Goal: Transaction & Acquisition: Purchase product/service

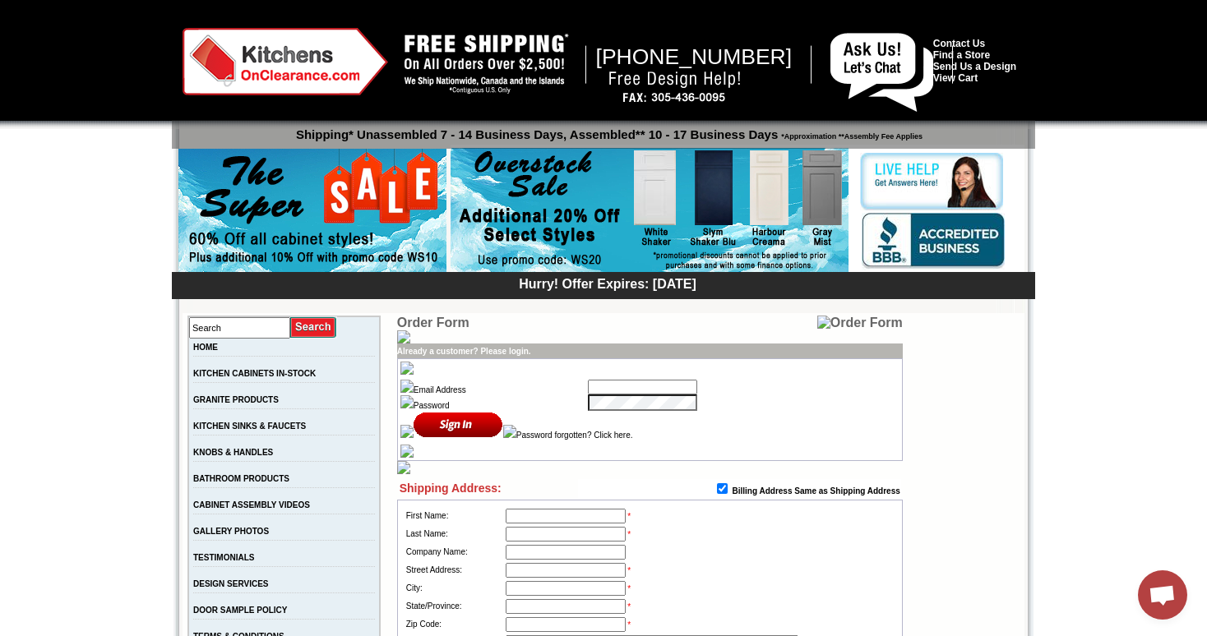
type input "[EMAIL_ADDRESS][PERSON_NAME][DOMAIN_NAME]"
click at [461, 419] on input "image" at bounding box center [458, 424] width 90 height 27
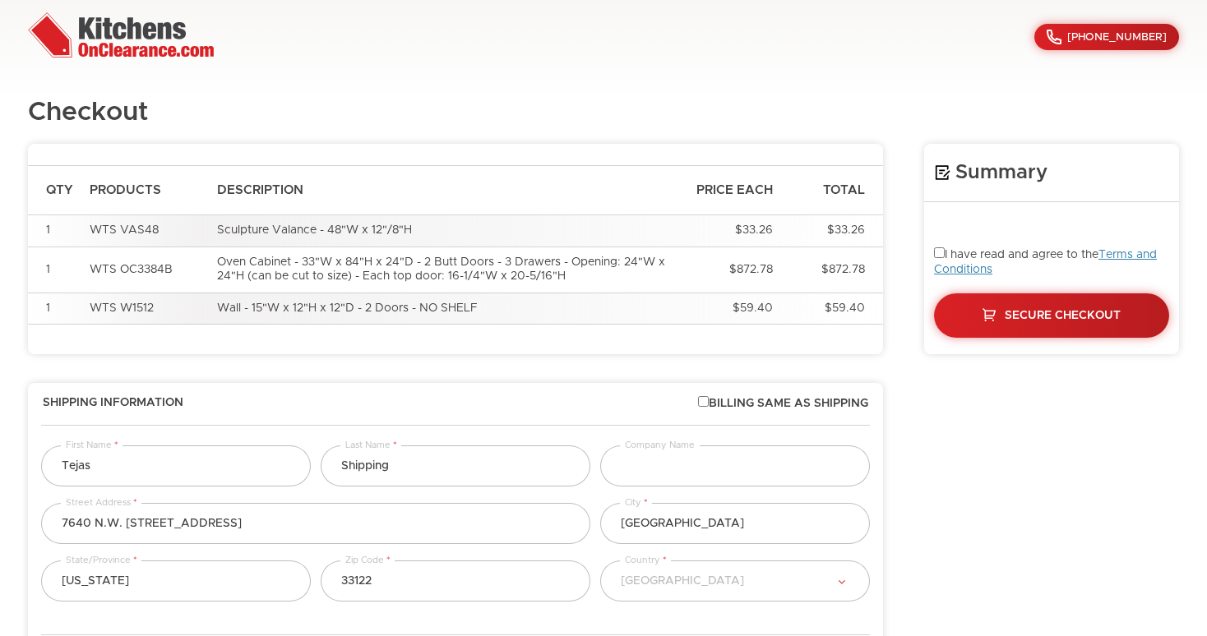
select select "223"
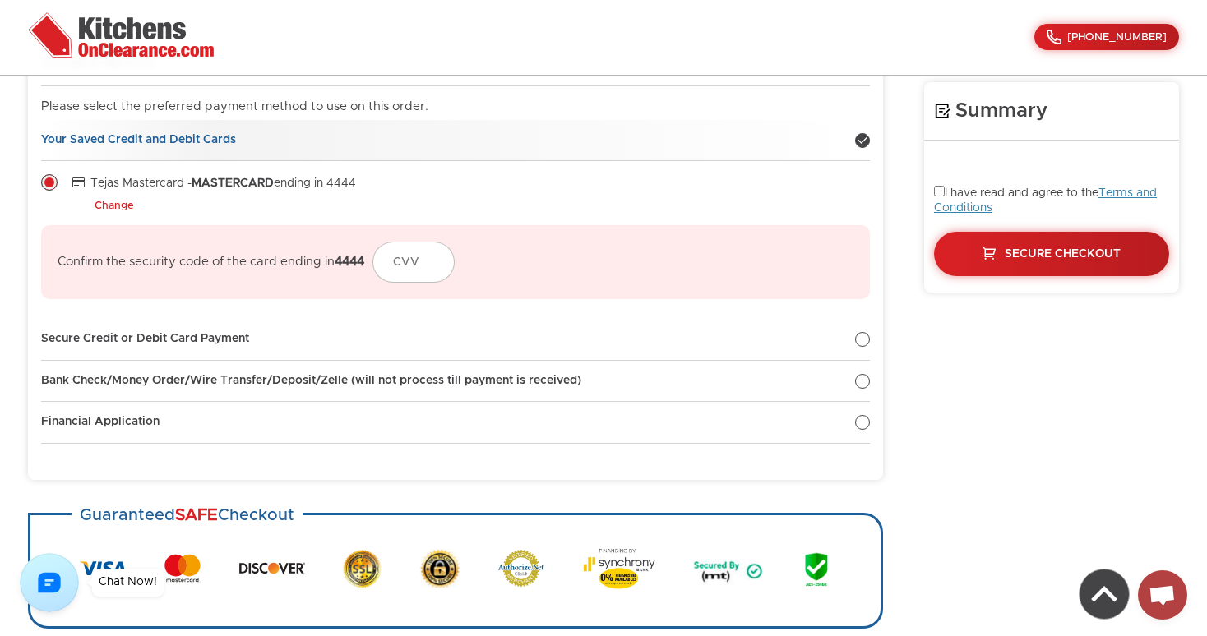
scroll to position [805, 0]
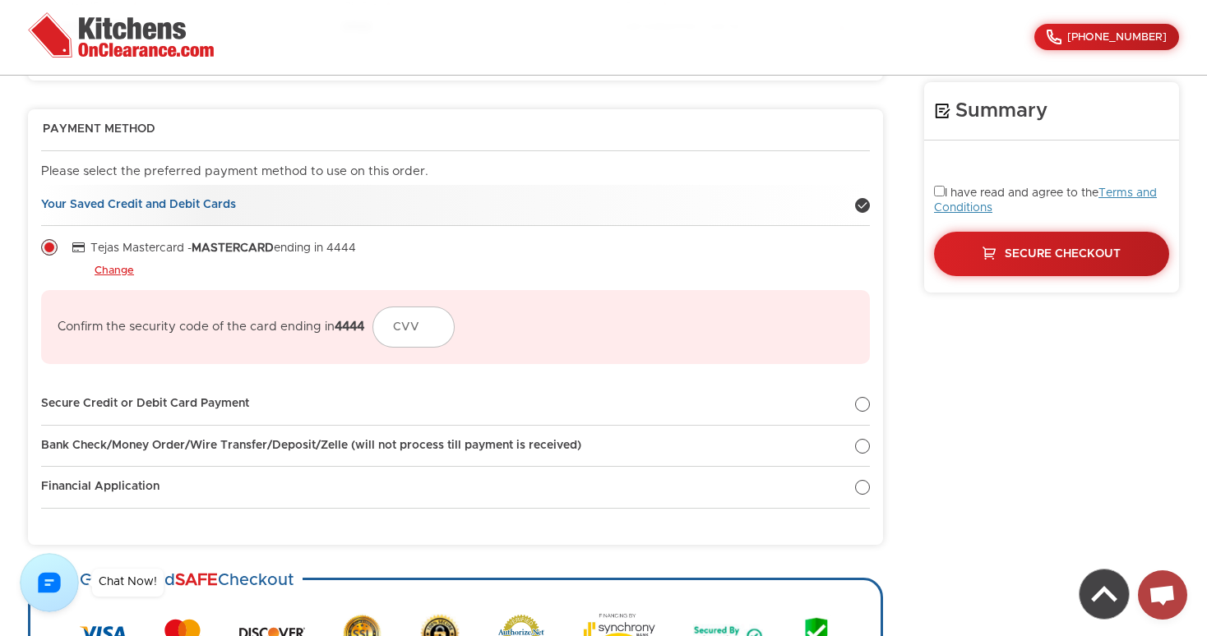
click at [861, 201] on div at bounding box center [862, 205] width 15 height 15
click at [861, 410] on div at bounding box center [862, 404] width 15 height 15
radio input "true"
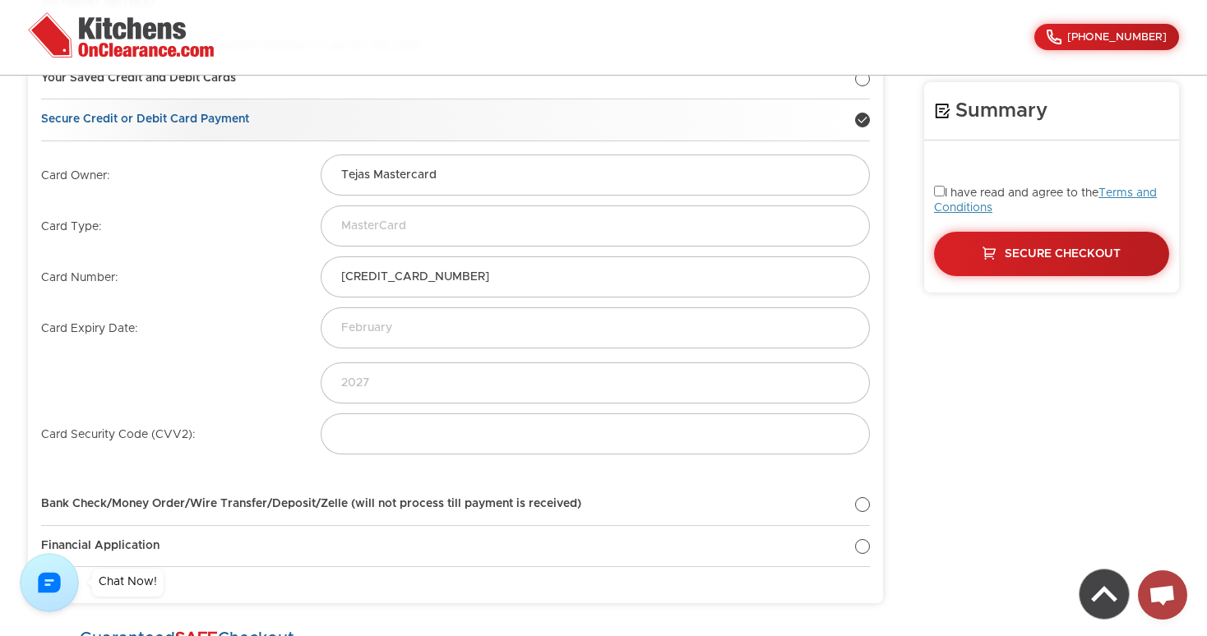
scroll to position [948, 0]
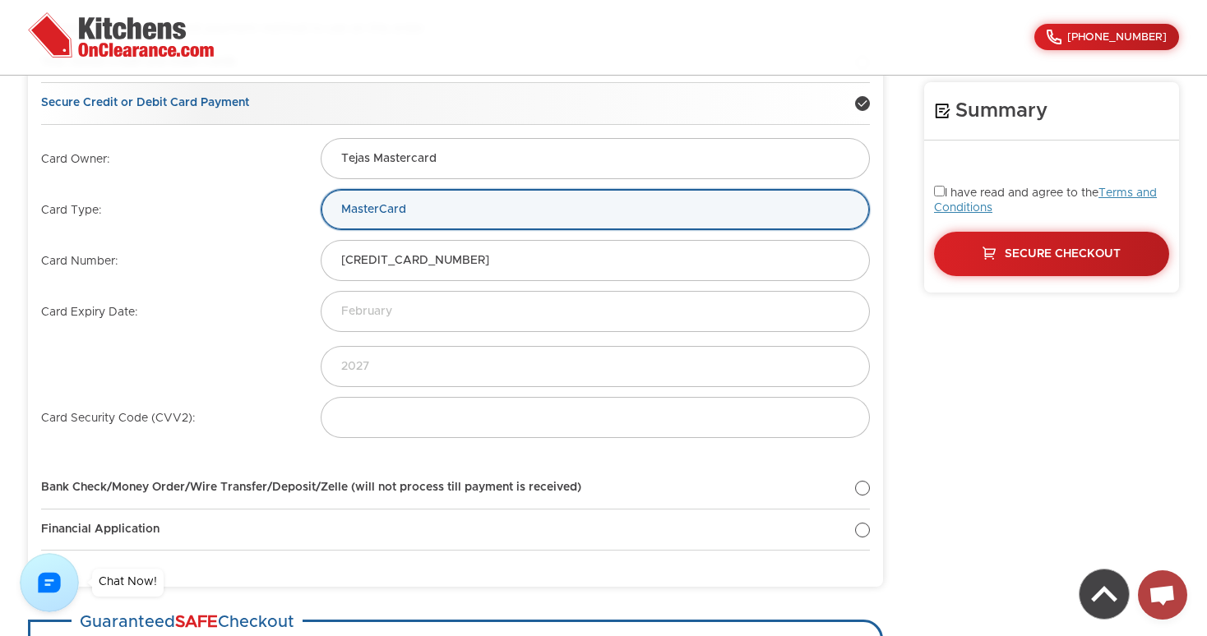
click at [461, 219] on select "Visa MasterCard Discover Card" at bounding box center [595, 209] width 549 height 41
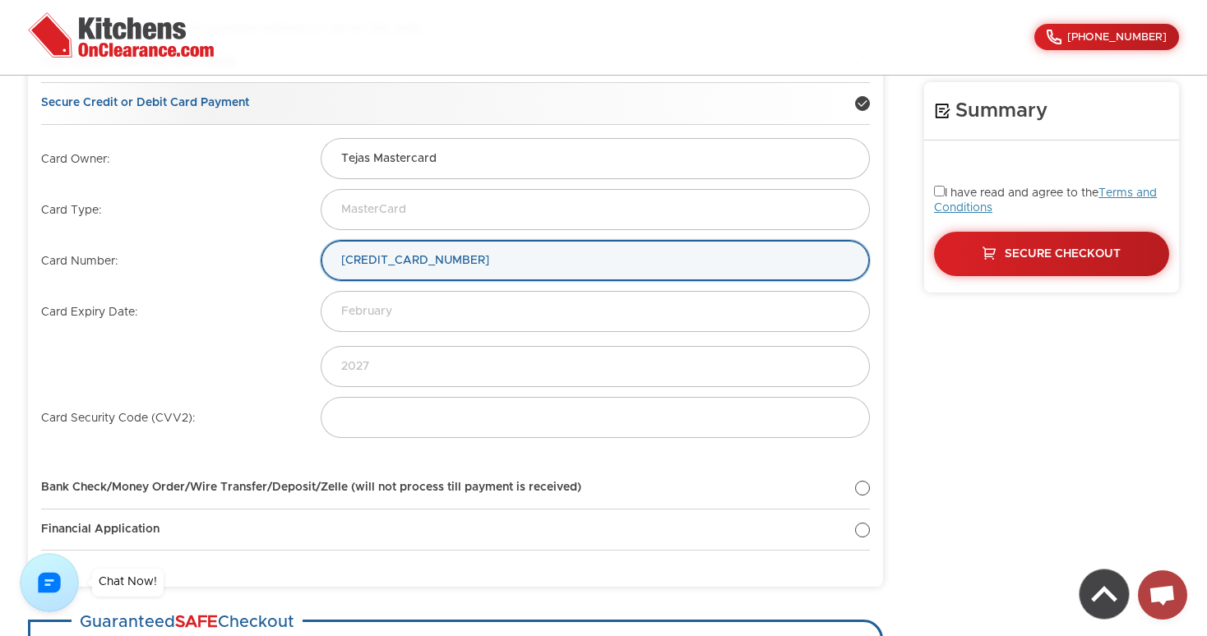
click at [459, 259] on input "5555 5555 5555 4444" at bounding box center [595, 260] width 549 height 41
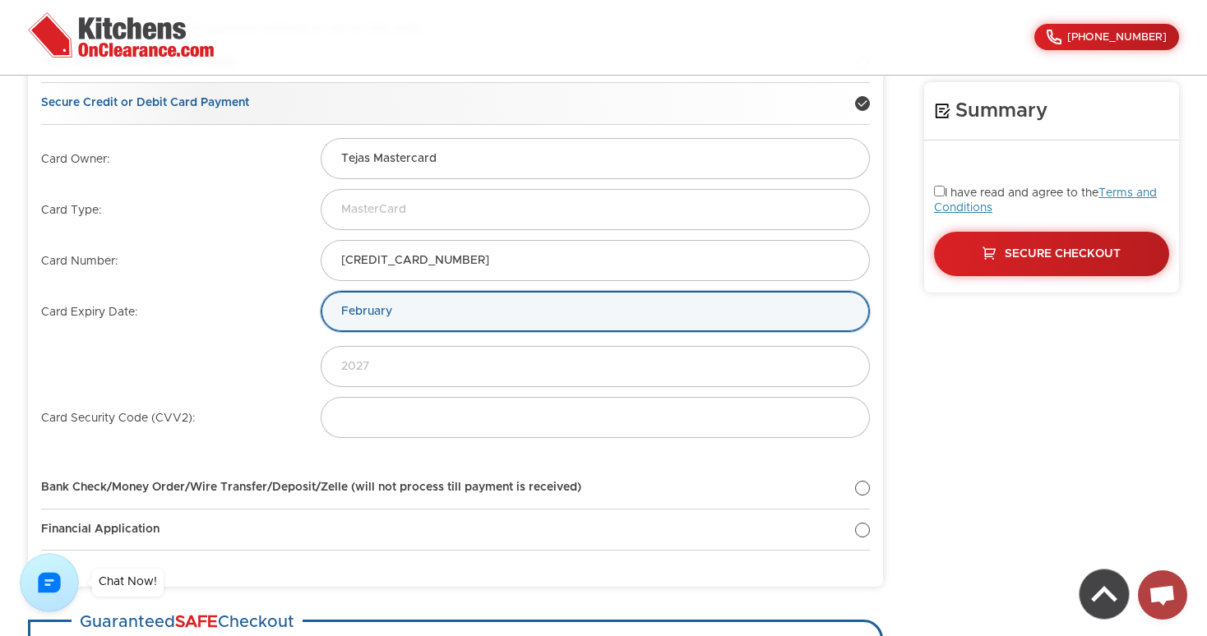
click at [441, 316] on select "January February March April May June July August September October November De…" at bounding box center [595, 311] width 549 height 41
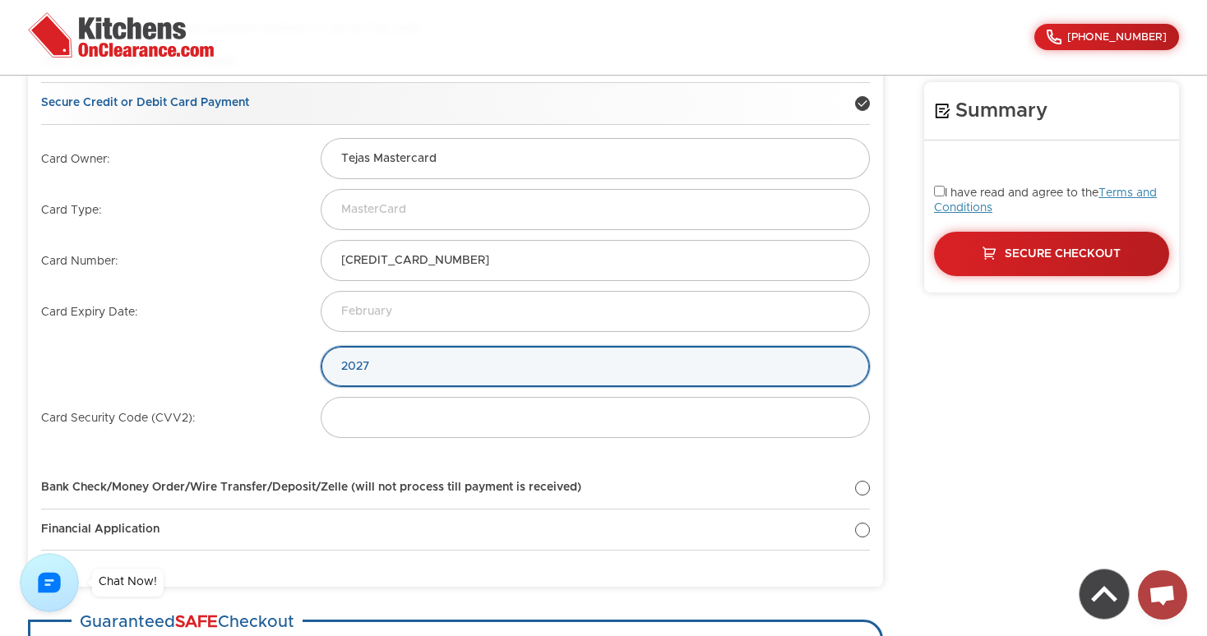
click at [376, 360] on select "2025 2026 2027 2028 2029 2030 2031 2032 2033 2034" at bounding box center [595, 366] width 549 height 41
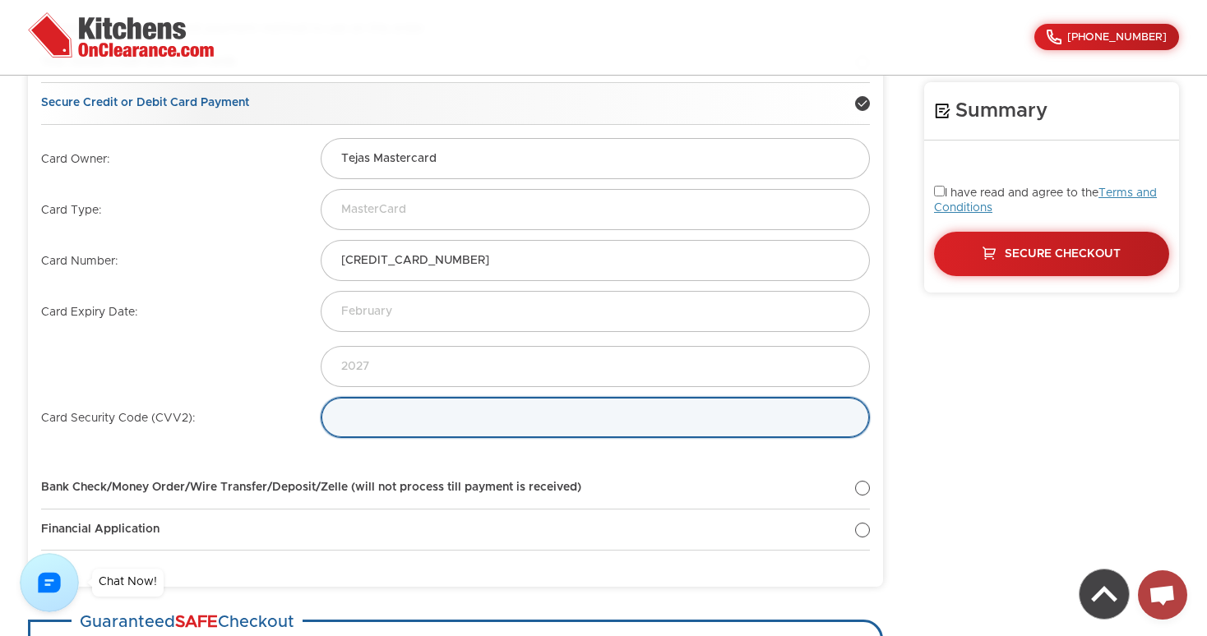
click at [379, 418] on input "text" at bounding box center [595, 417] width 549 height 41
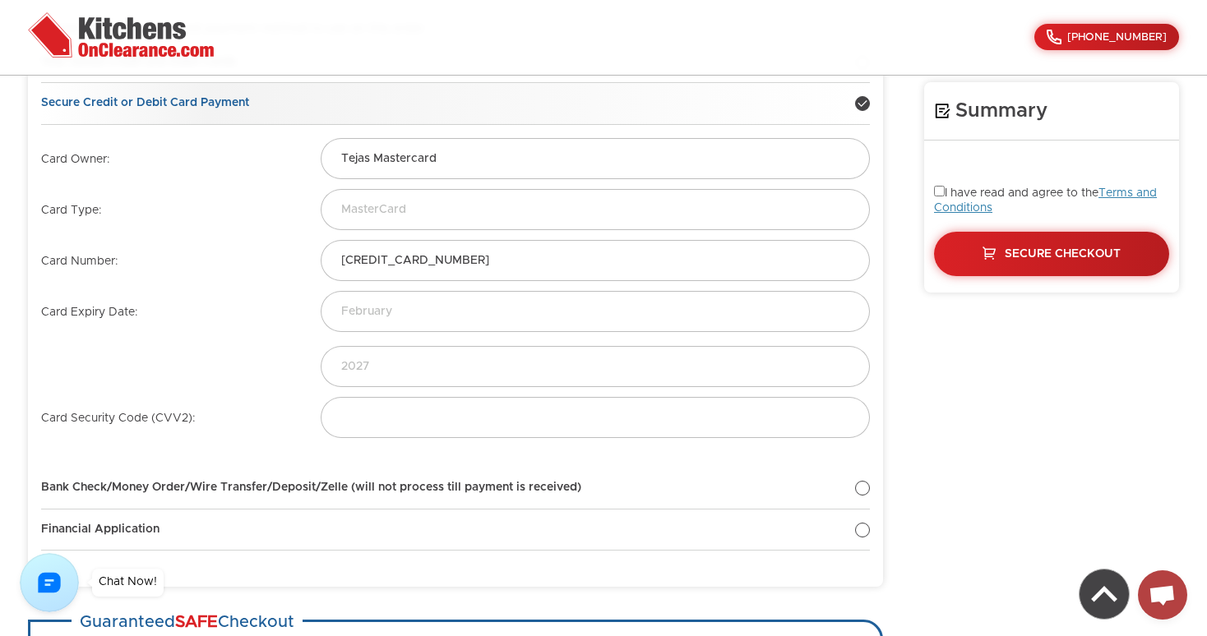
click at [238, 343] on div "Card Expiry Date: January February March April May June July August September O…" at bounding box center [455, 339] width 838 height 97
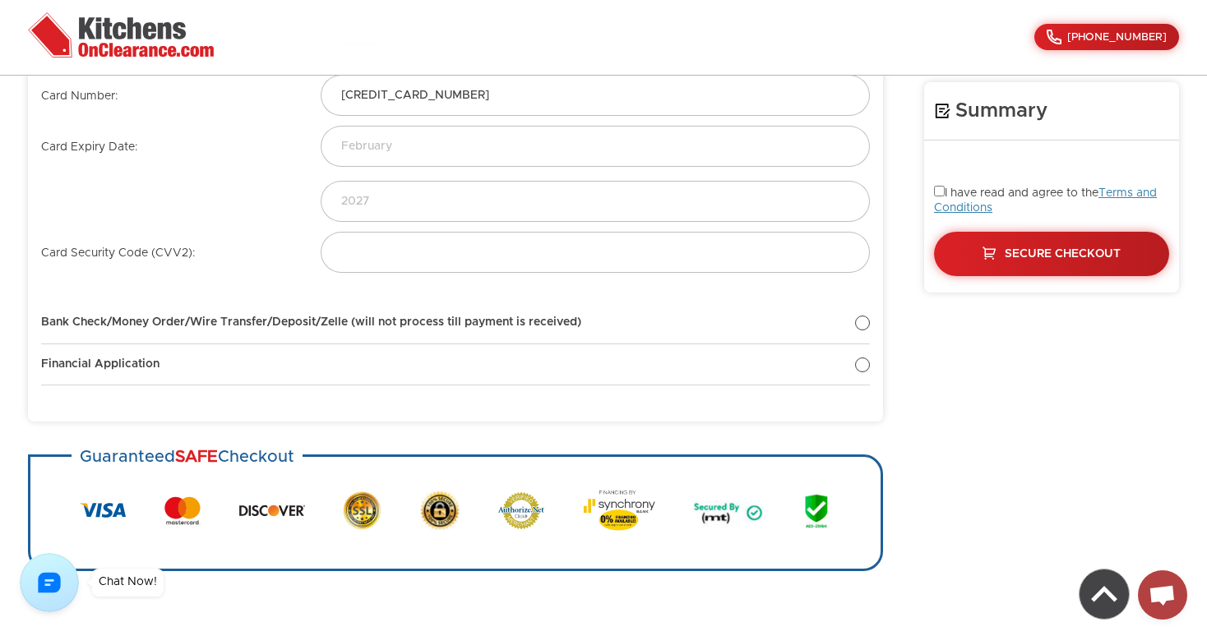
scroll to position [1120, 0]
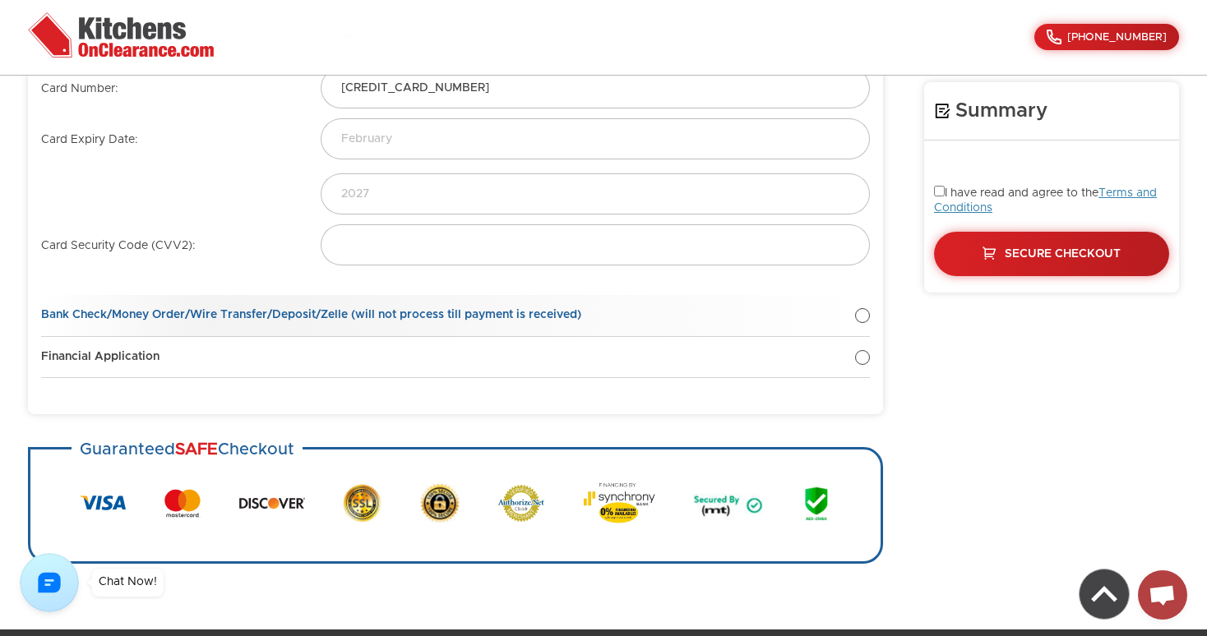
click at [866, 321] on div at bounding box center [862, 315] width 15 height 15
radio input "true"
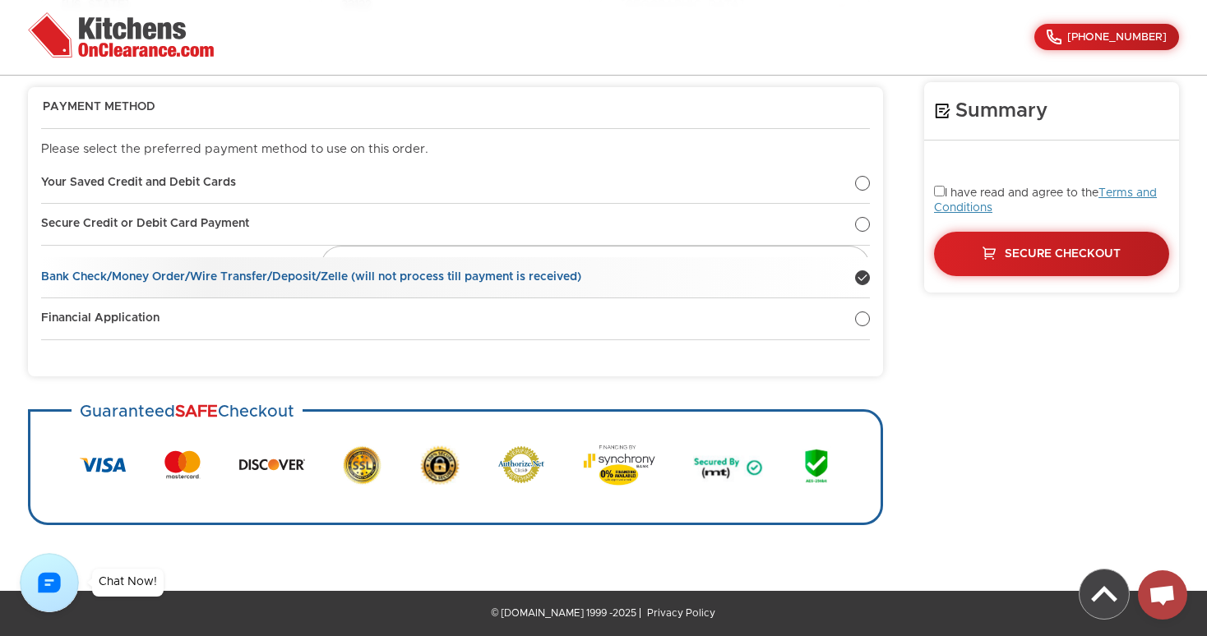
scroll to position [818, 0]
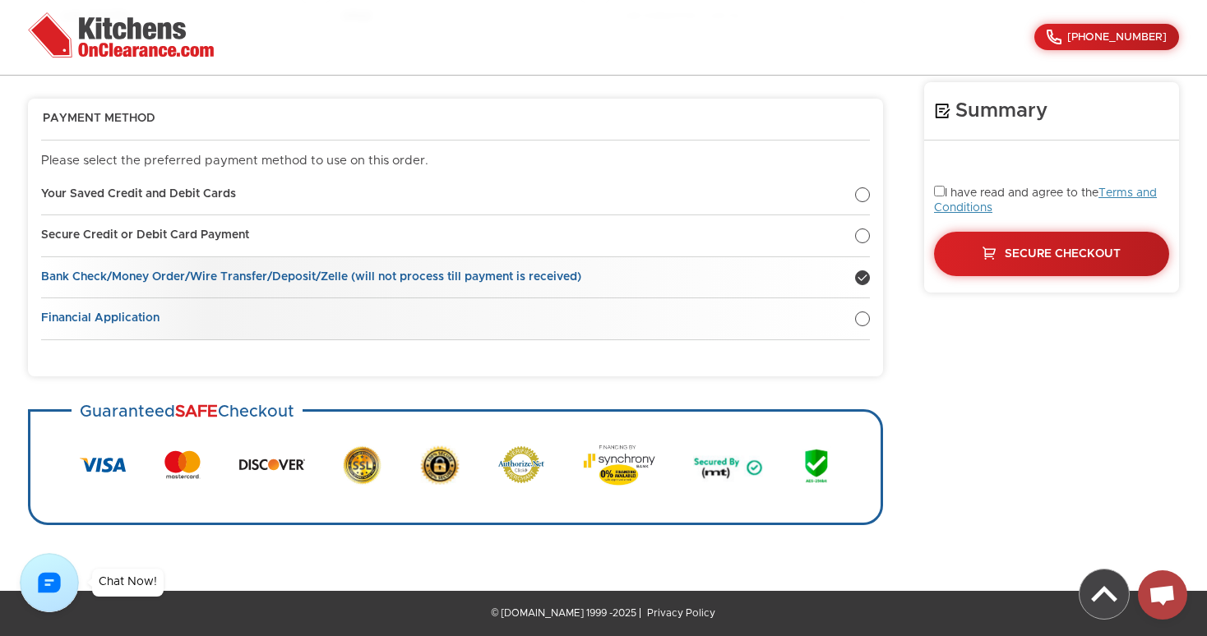
click at [861, 327] on link "Financial Application" at bounding box center [455, 319] width 829 height 42
radio input "true"
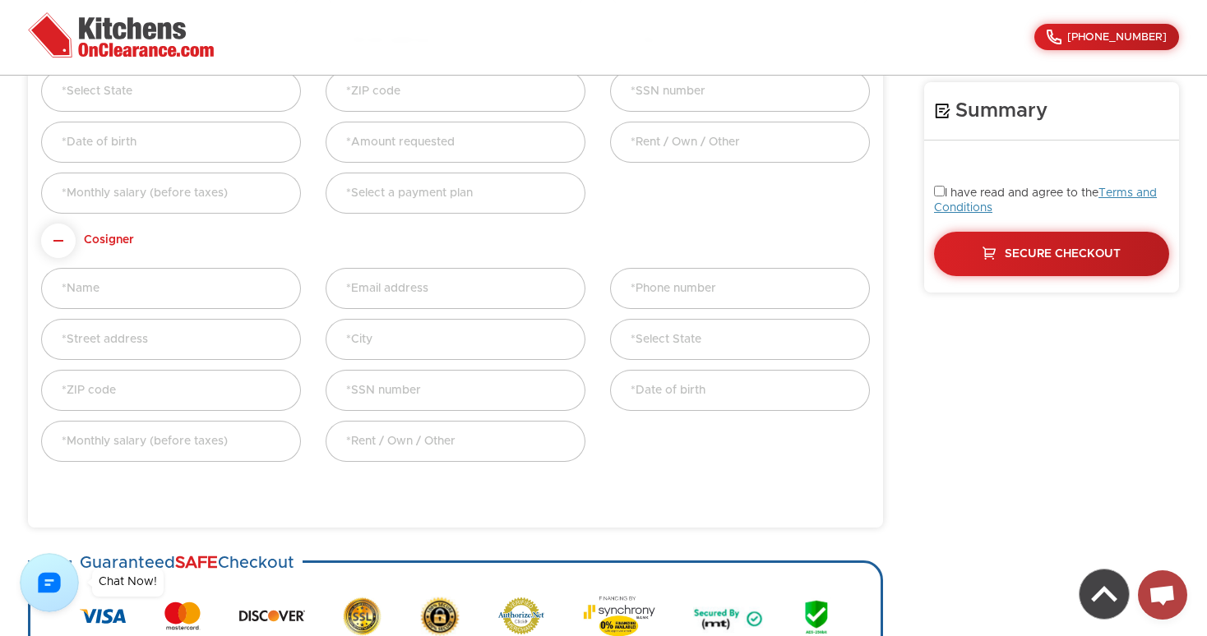
scroll to position [838, 0]
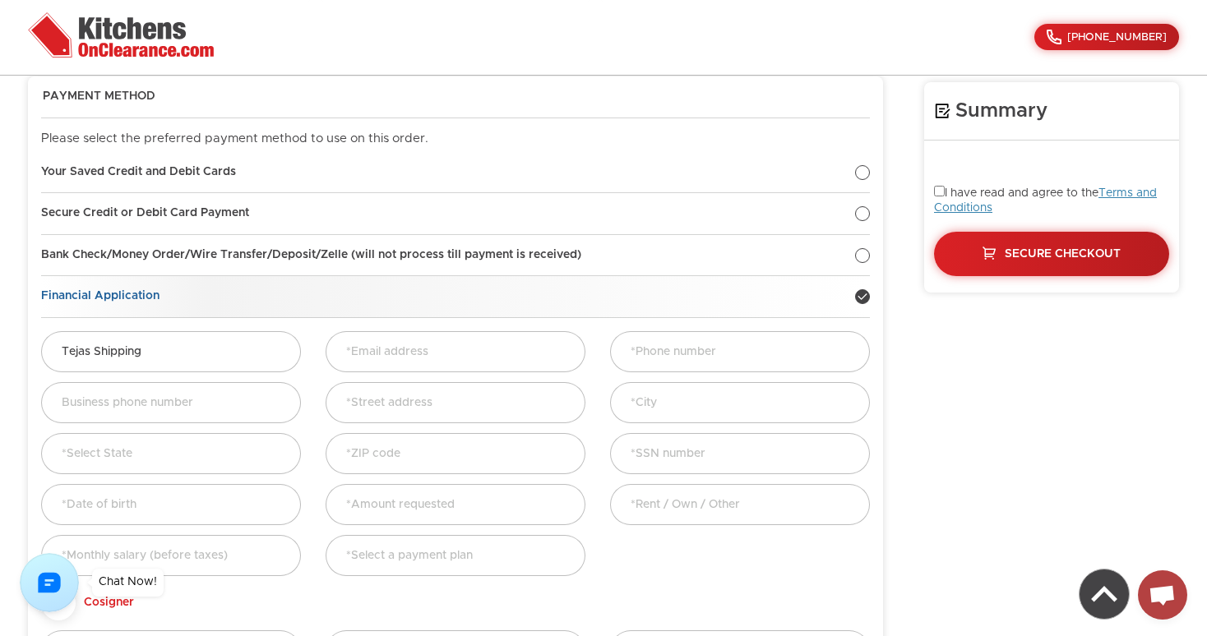
click at [863, 299] on div at bounding box center [862, 296] width 15 height 15
click at [866, 173] on div at bounding box center [862, 172] width 15 height 15
radio input "true"
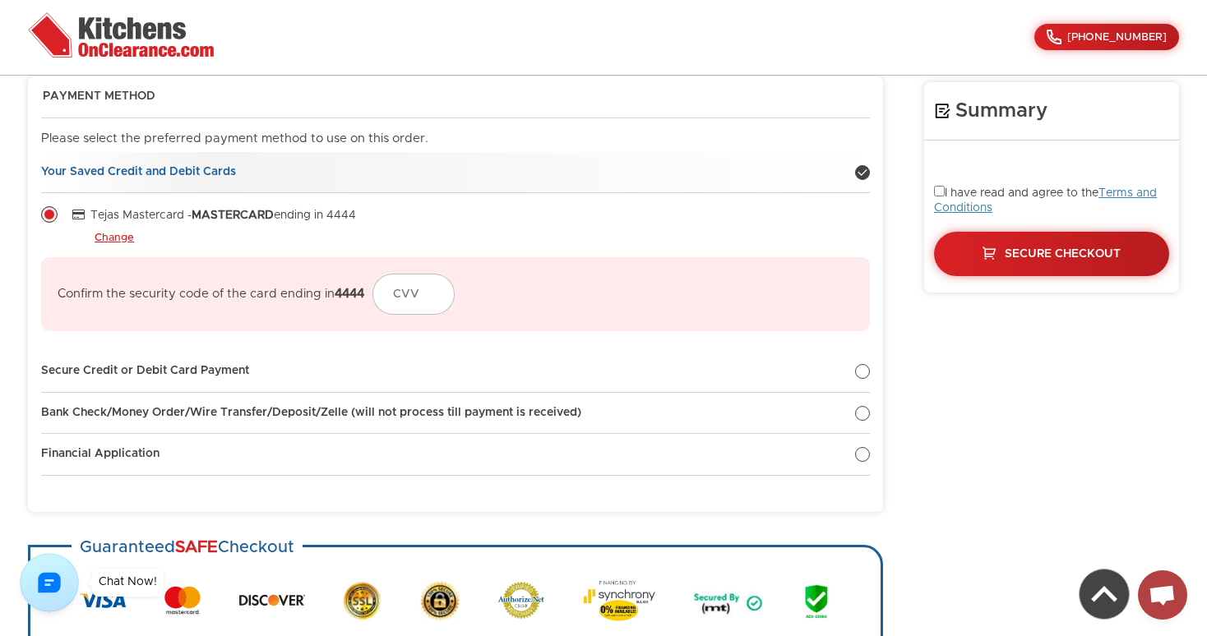
click at [866, 173] on div at bounding box center [862, 172] width 15 height 15
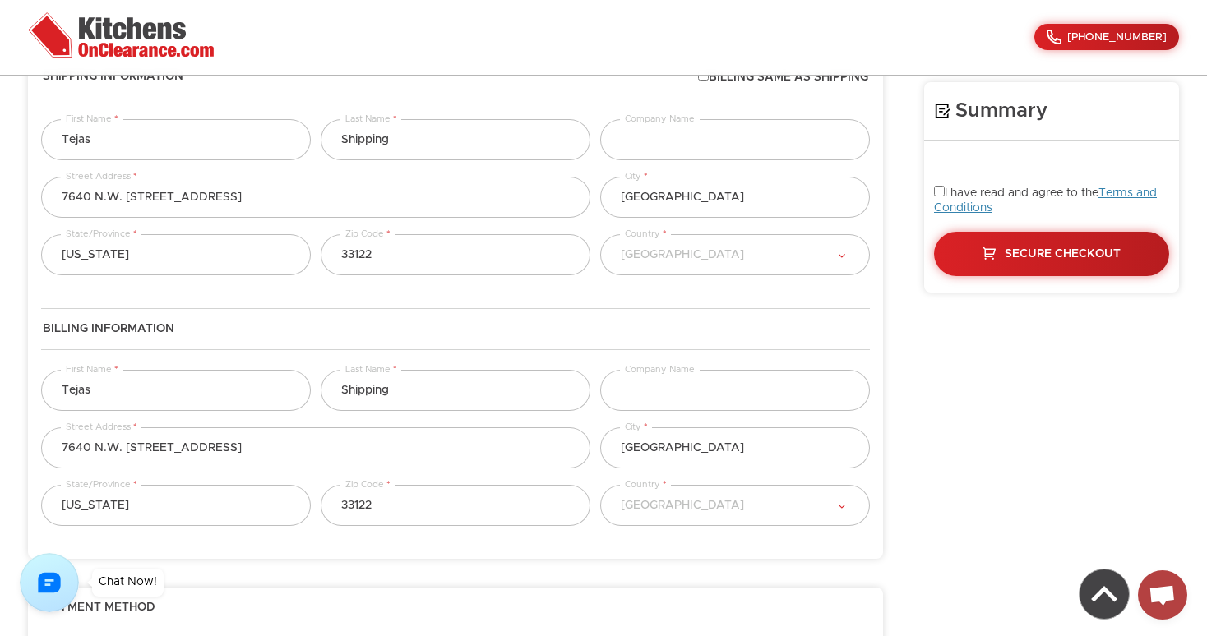
scroll to position [471, 0]
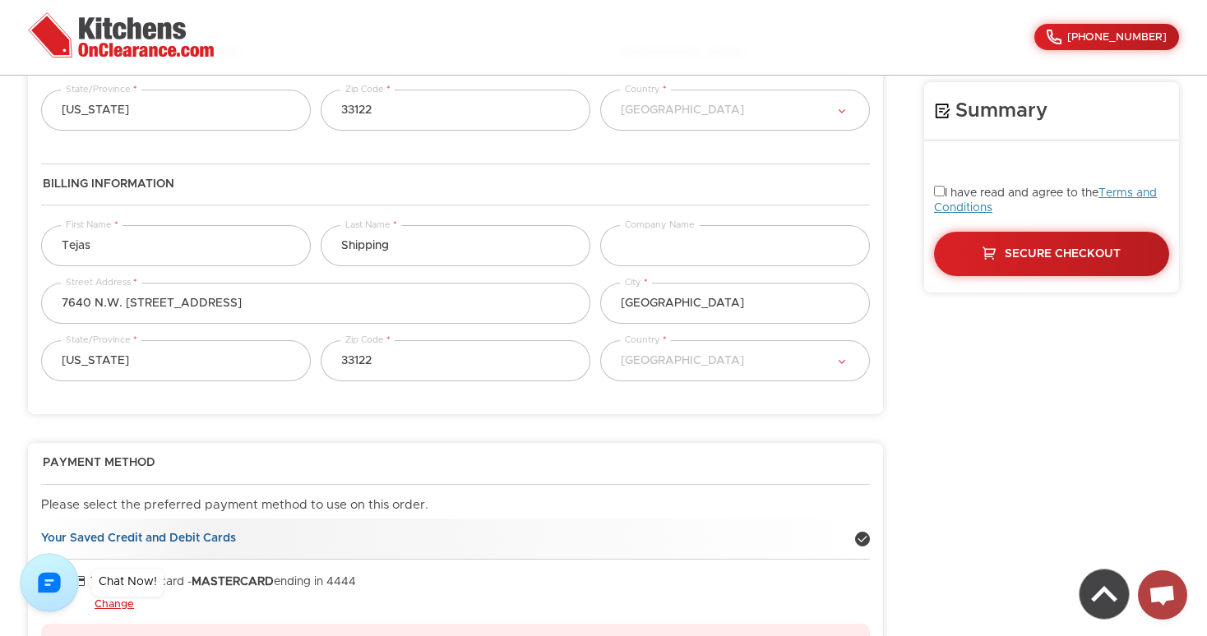
click at [940, 192] on input "checkbox" at bounding box center [939, 191] width 11 height 11
checkbox input "false"
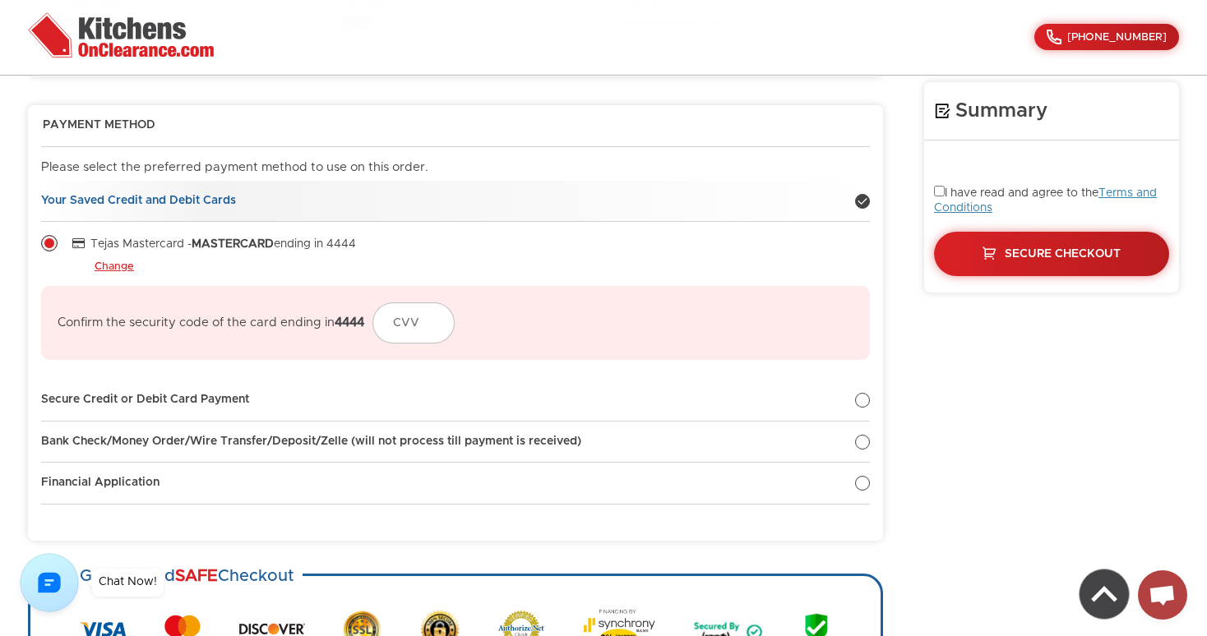
scroll to position [811, 0]
click at [122, 263] on link "Change" at bounding box center [114, 265] width 39 height 13
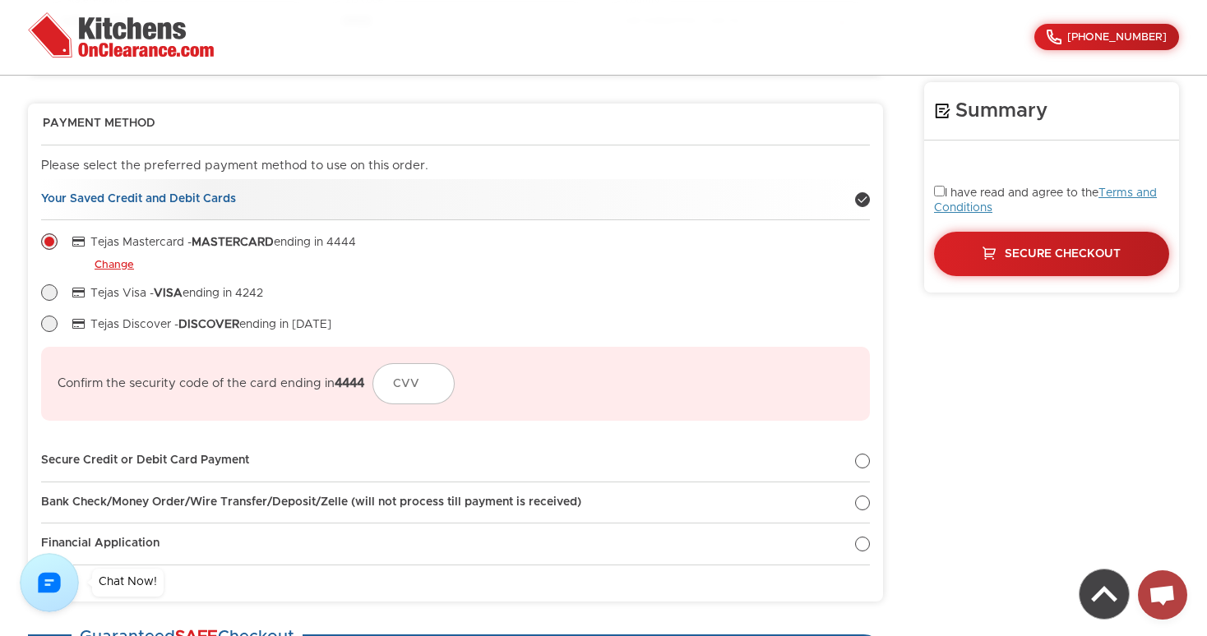
click at [51, 296] on label at bounding box center [49, 298] width 16 height 12
radio input "true"
click at [48, 326] on label at bounding box center [49, 329] width 16 height 12
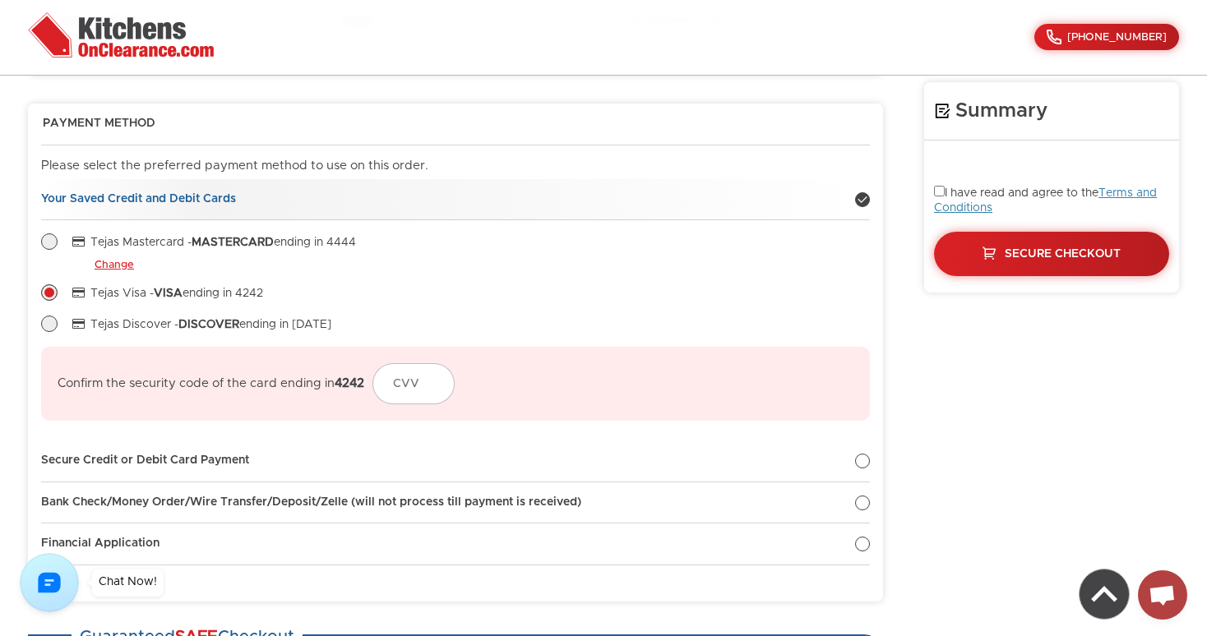
radio input "true"
click at [58, 244] on li "Tejas Mastercard - MASTERCARD ending in 4444 Change" at bounding box center [455, 252] width 829 height 39
click at [50, 244] on label at bounding box center [49, 247] width 16 height 12
radio input "true"
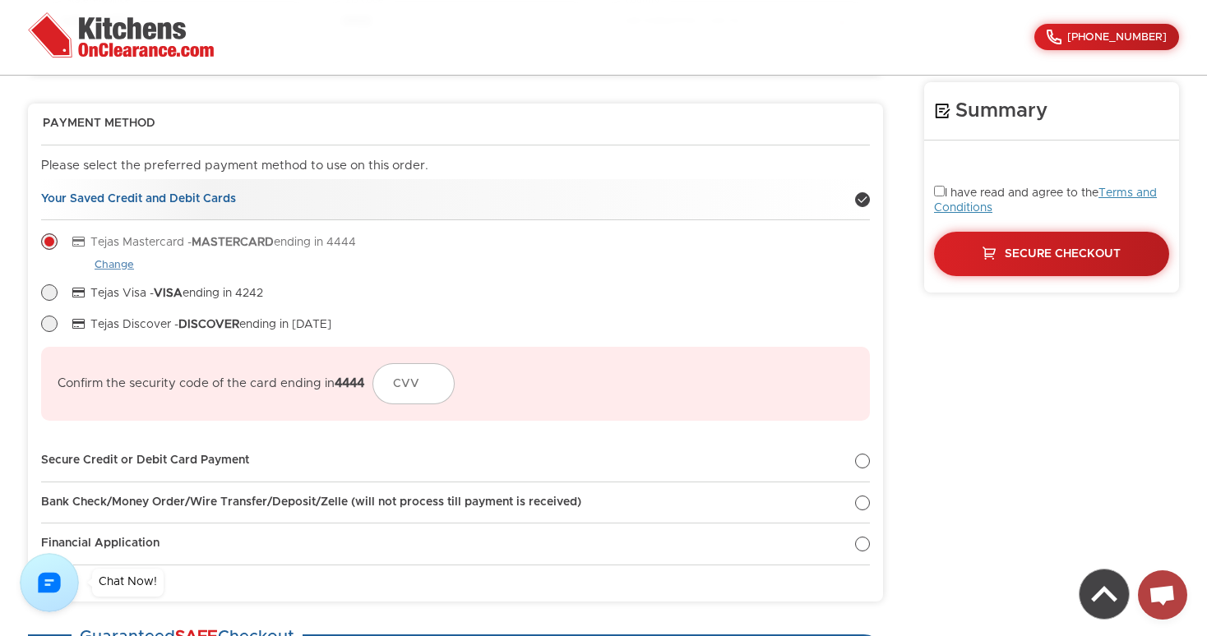
click at [126, 266] on link "Change" at bounding box center [114, 265] width 39 height 13
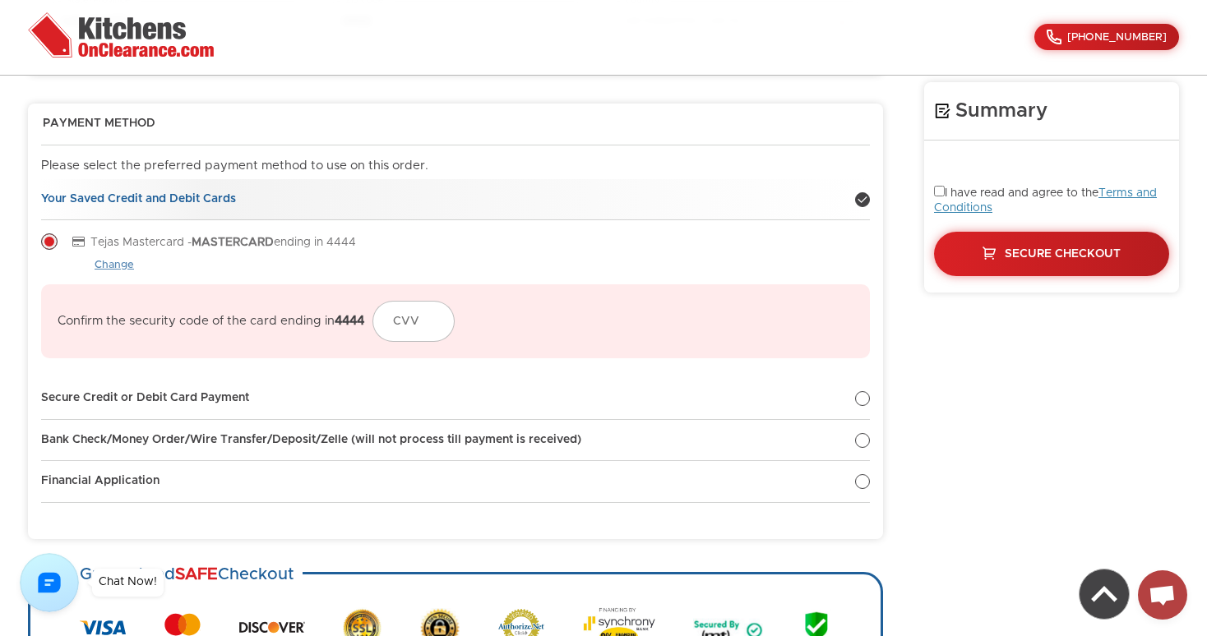
click at [126, 266] on link "Change" at bounding box center [114, 265] width 39 height 13
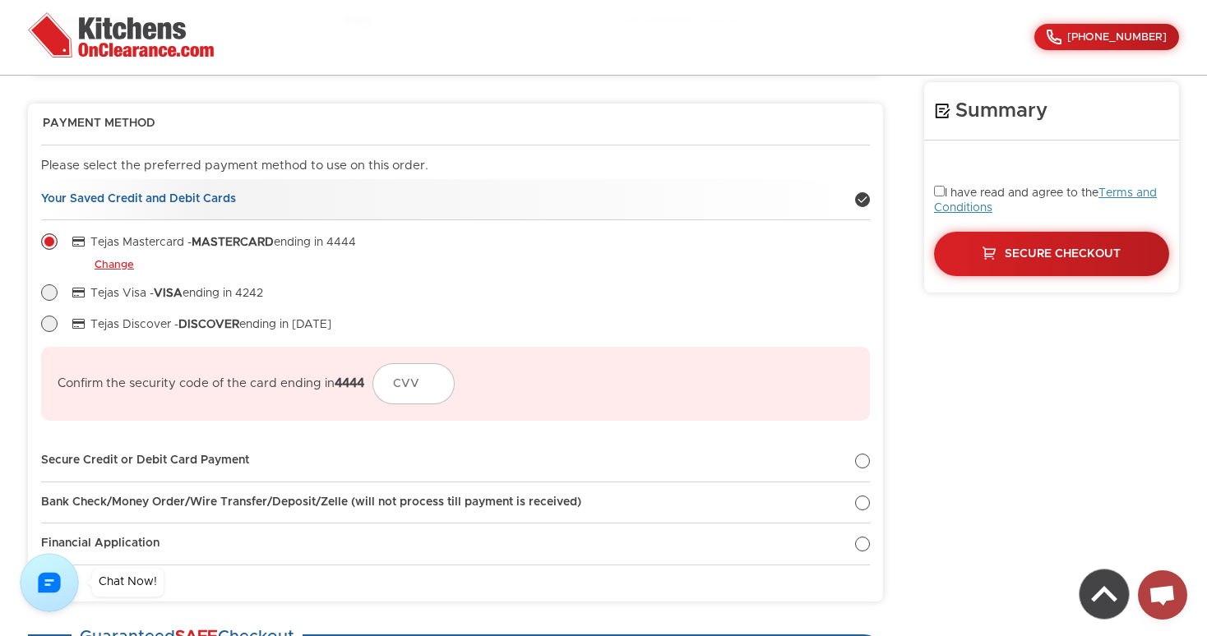
click at [46, 292] on label at bounding box center [49, 298] width 16 height 12
radio input "true"
click at [44, 323] on label at bounding box center [49, 329] width 16 height 12
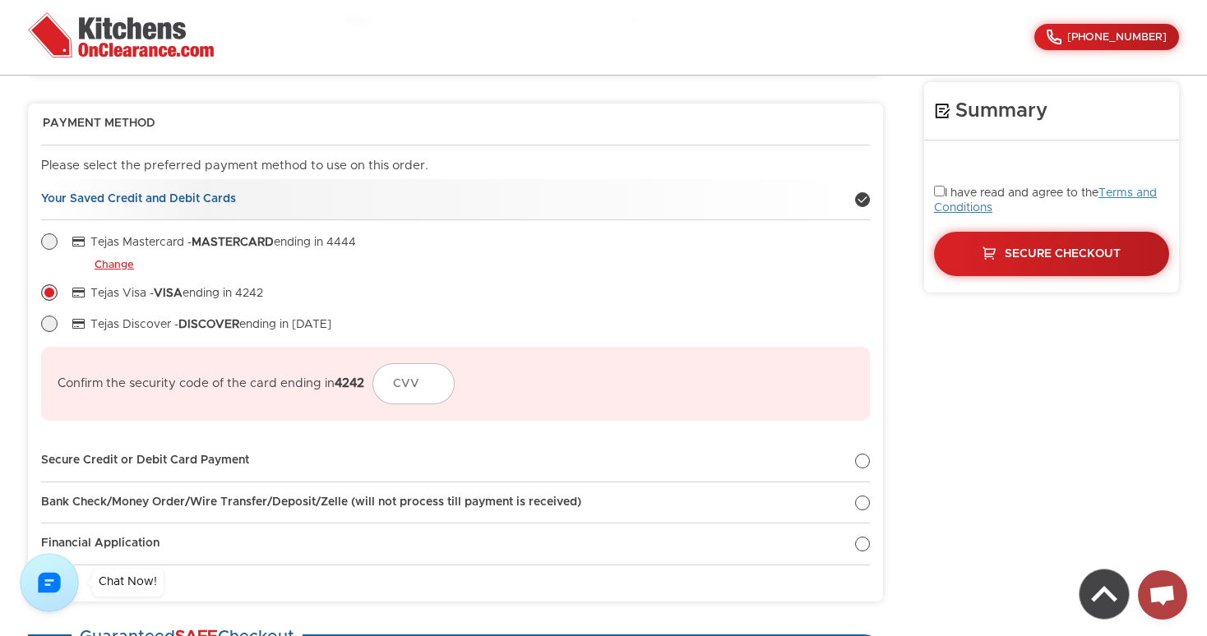
radio input "true"
click at [52, 246] on label at bounding box center [49, 247] width 16 height 12
radio input "true"
click at [866, 456] on link "Secure Credit or Debit Card Payment" at bounding box center [455, 462] width 829 height 42
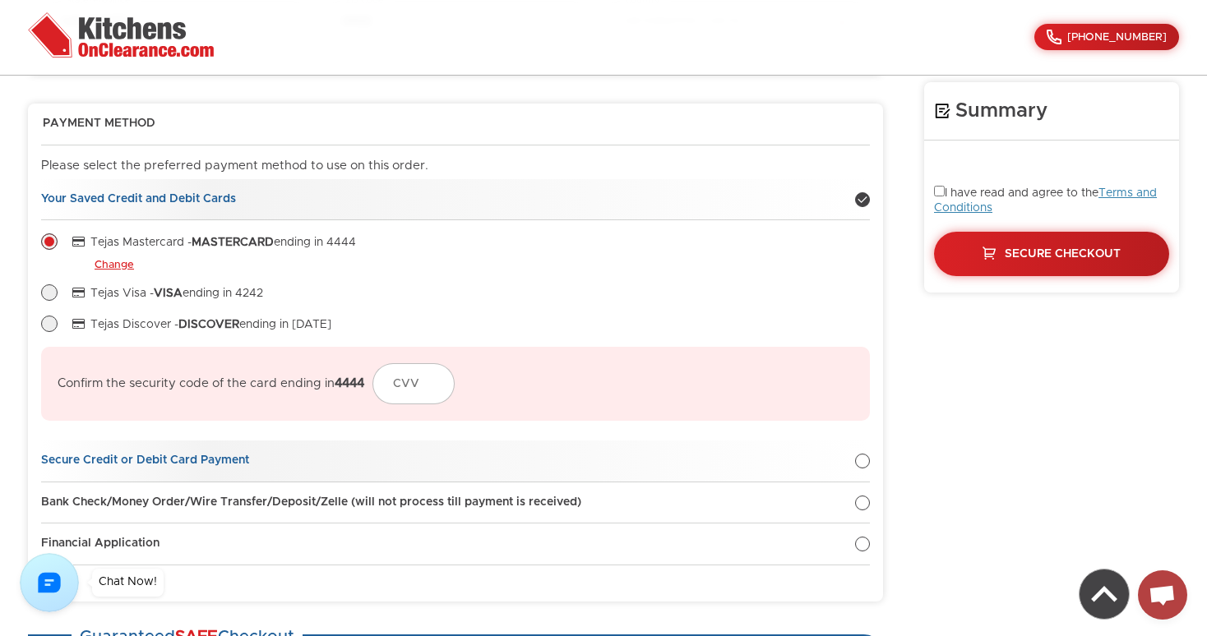
radio input "true"
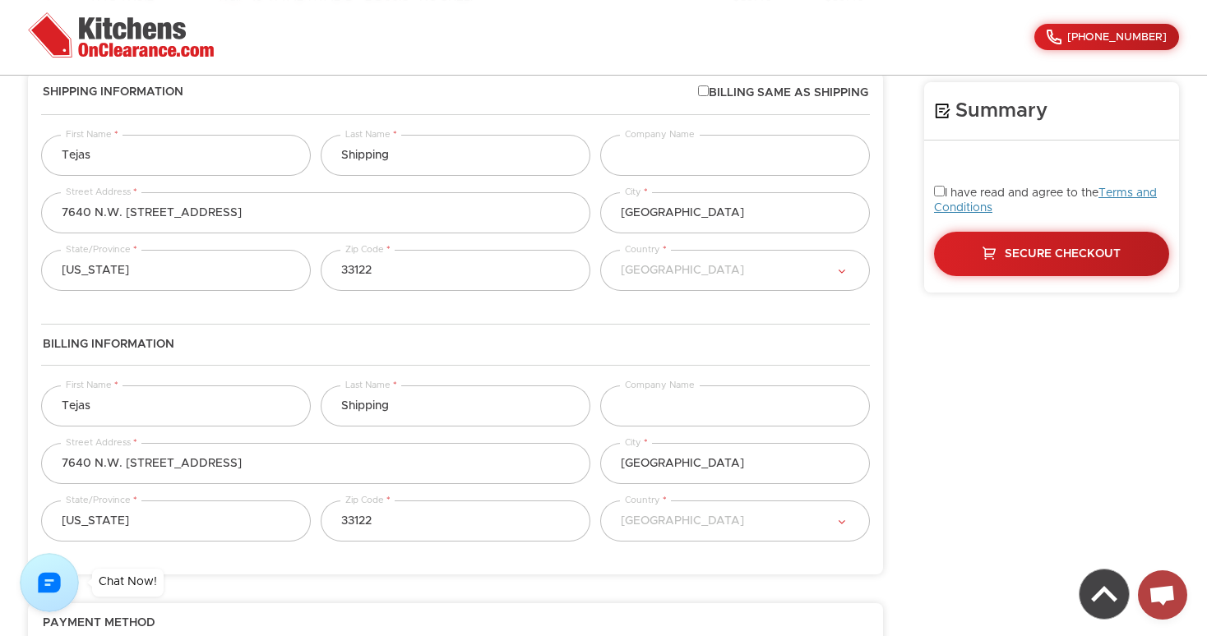
scroll to position [664, 0]
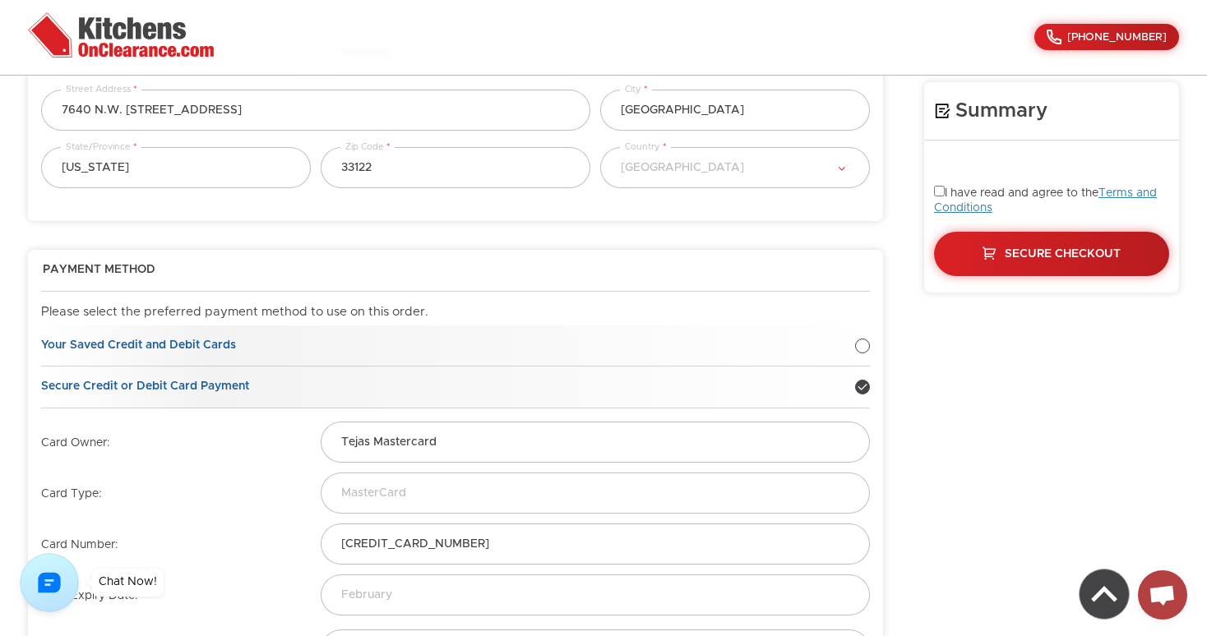
click at [854, 352] on link "Your Saved Credit and Debit Cards" at bounding box center [455, 347] width 829 height 42
radio input "true"
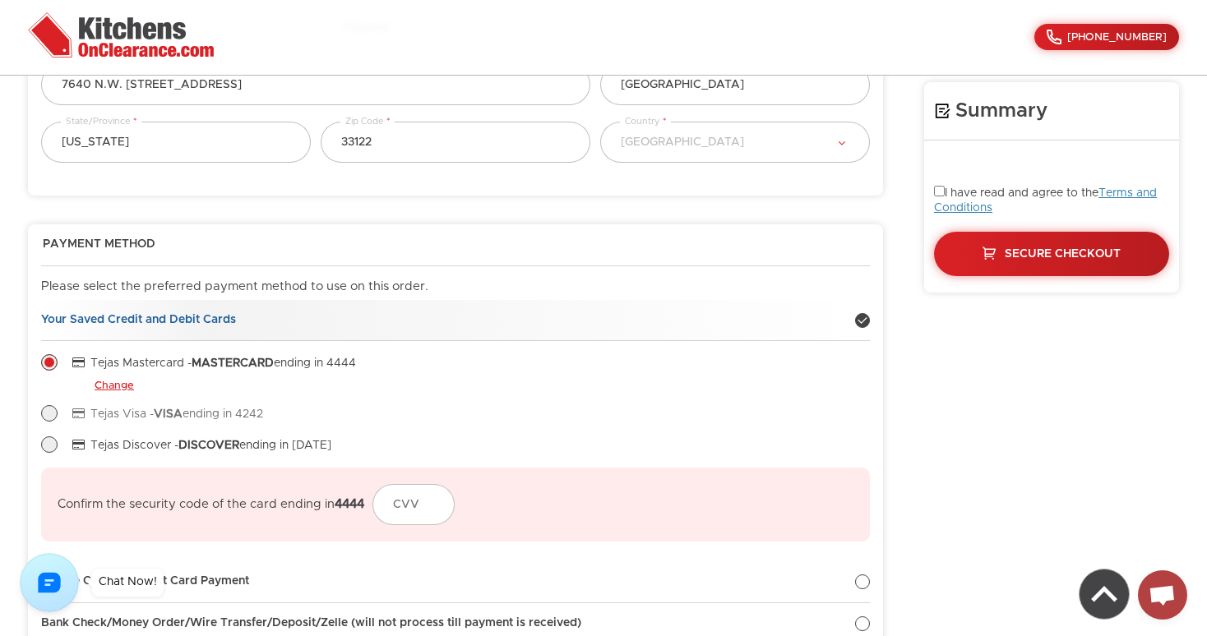
scroll to position [695, 0]
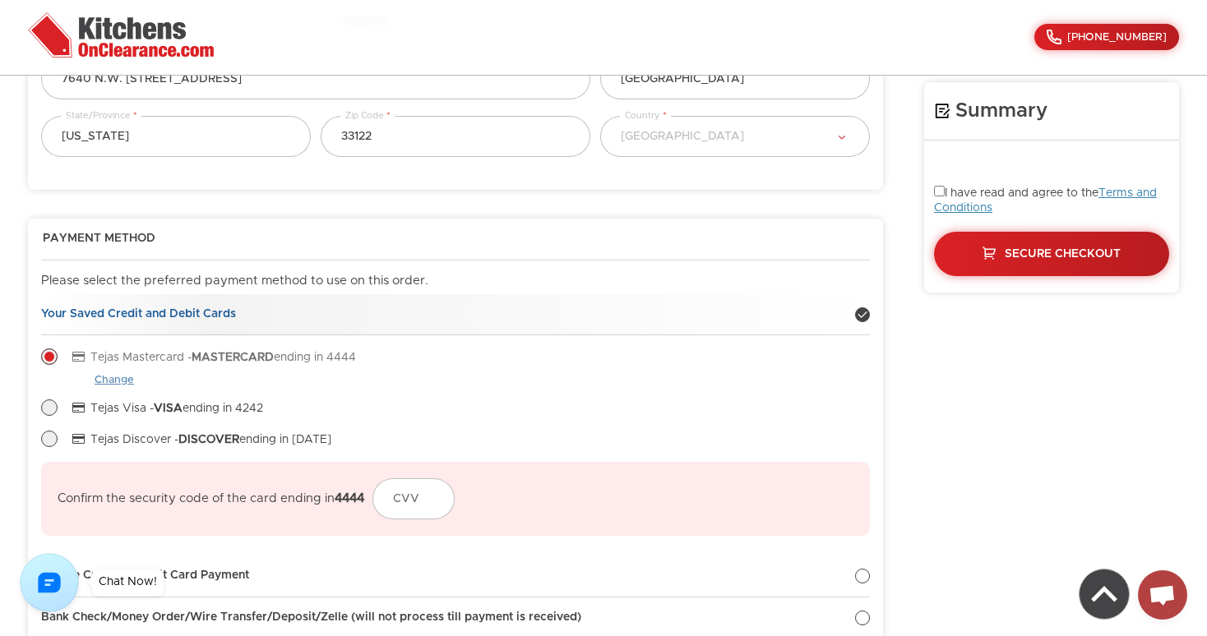
click at [107, 381] on link "Change" at bounding box center [114, 380] width 39 height 13
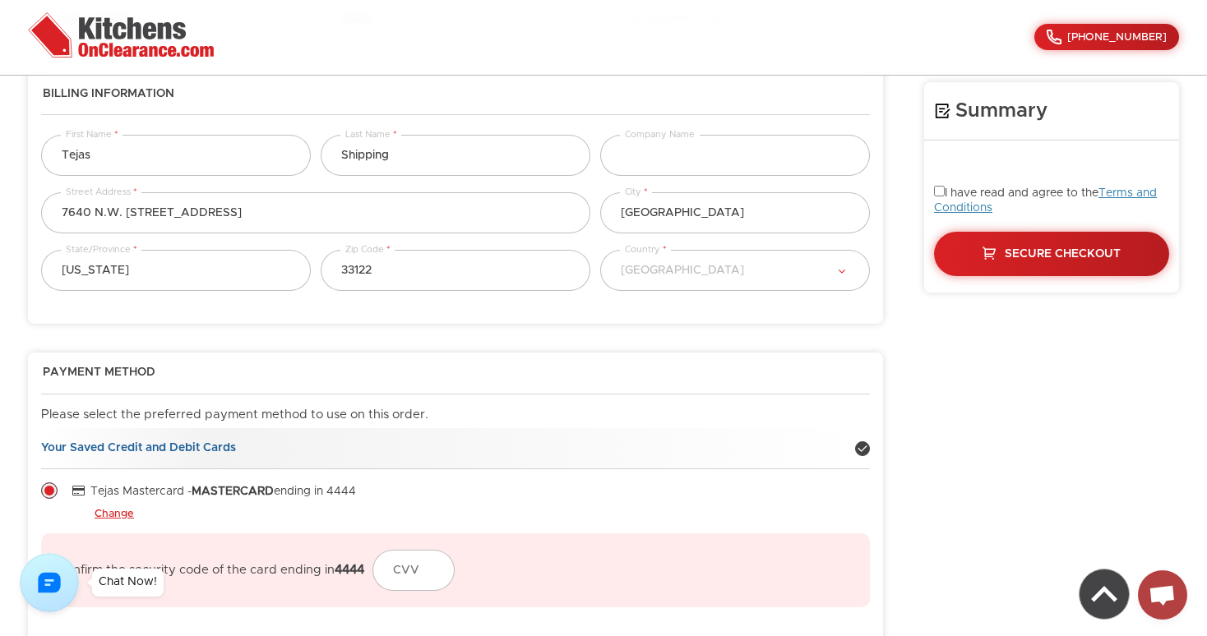
scroll to position [0, 0]
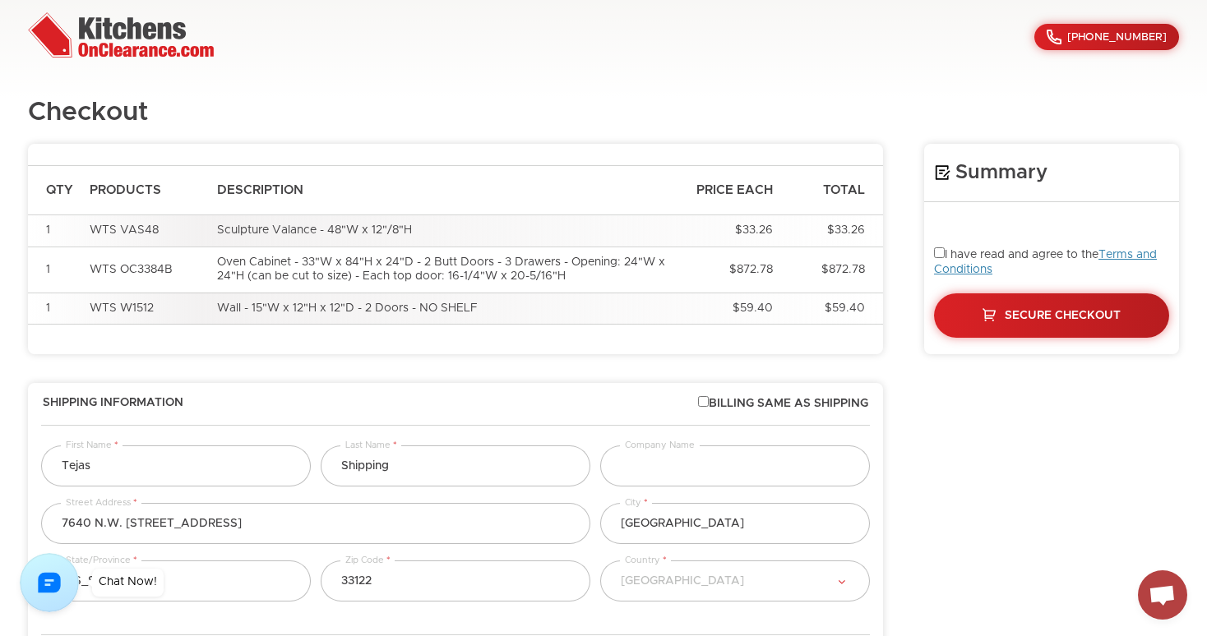
click at [698, 397] on input "checkbox" at bounding box center [703, 401] width 11 height 11
checkbox input "true"
select select "223"
click at [698, 397] on input "checkbox" at bounding box center [703, 401] width 11 height 11
checkbox input "false"
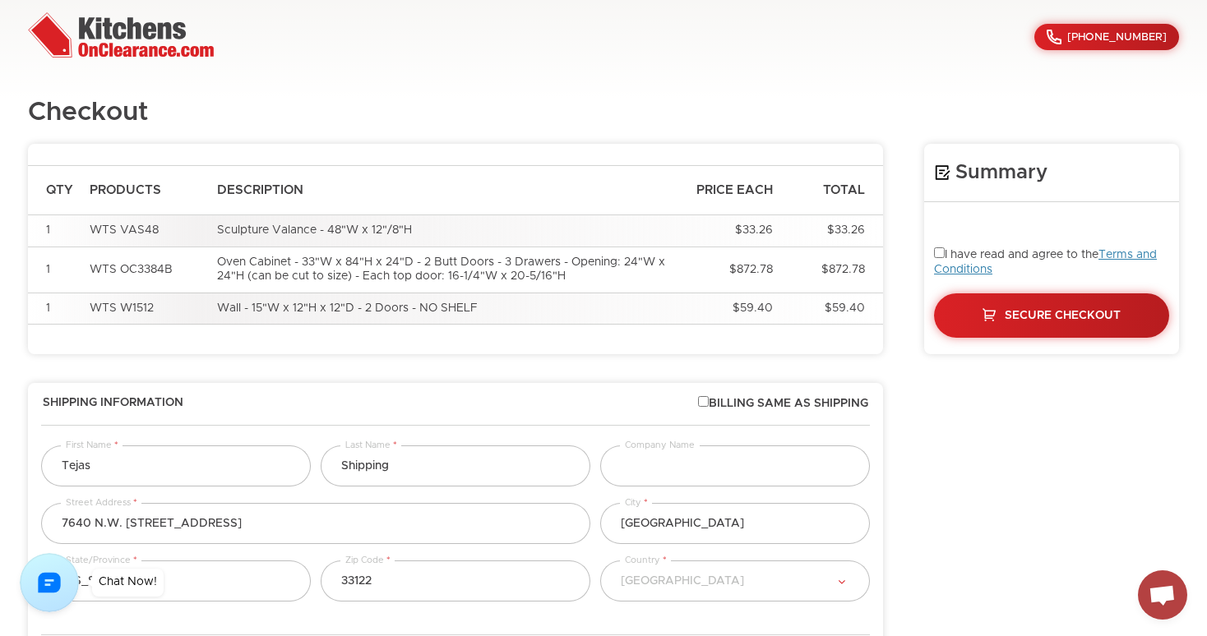
select select "223"
click at [698, 397] on input "checkbox" at bounding box center [703, 401] width 11 height 11
checkbox input "true"
select select "223"
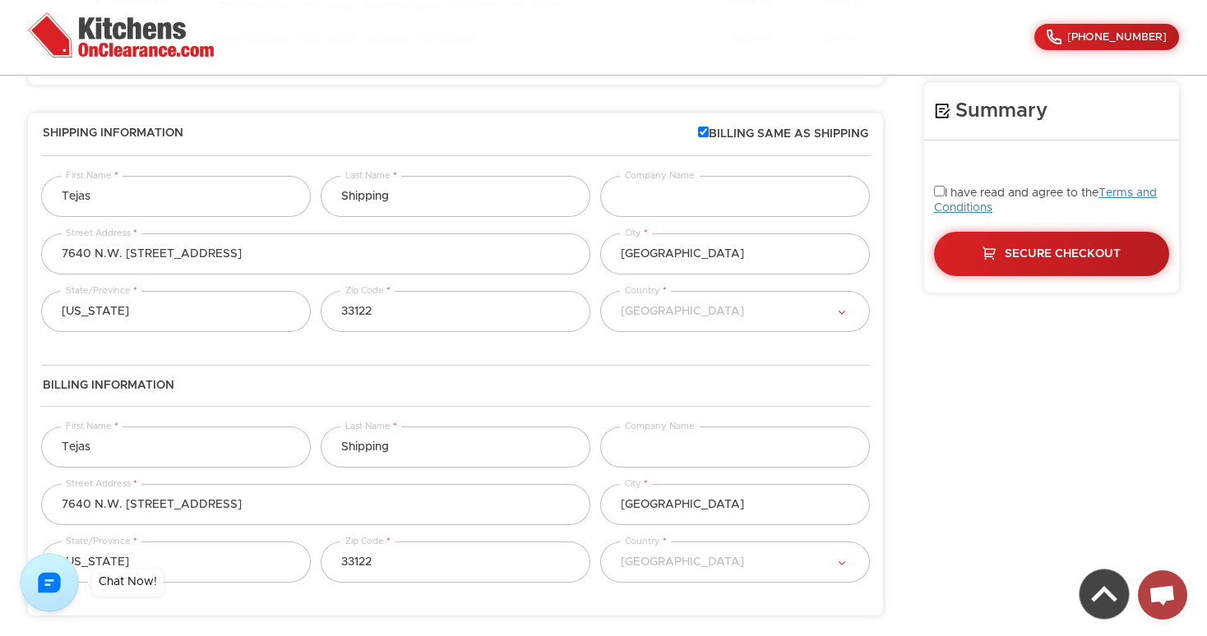
scroll to position [79, 0]
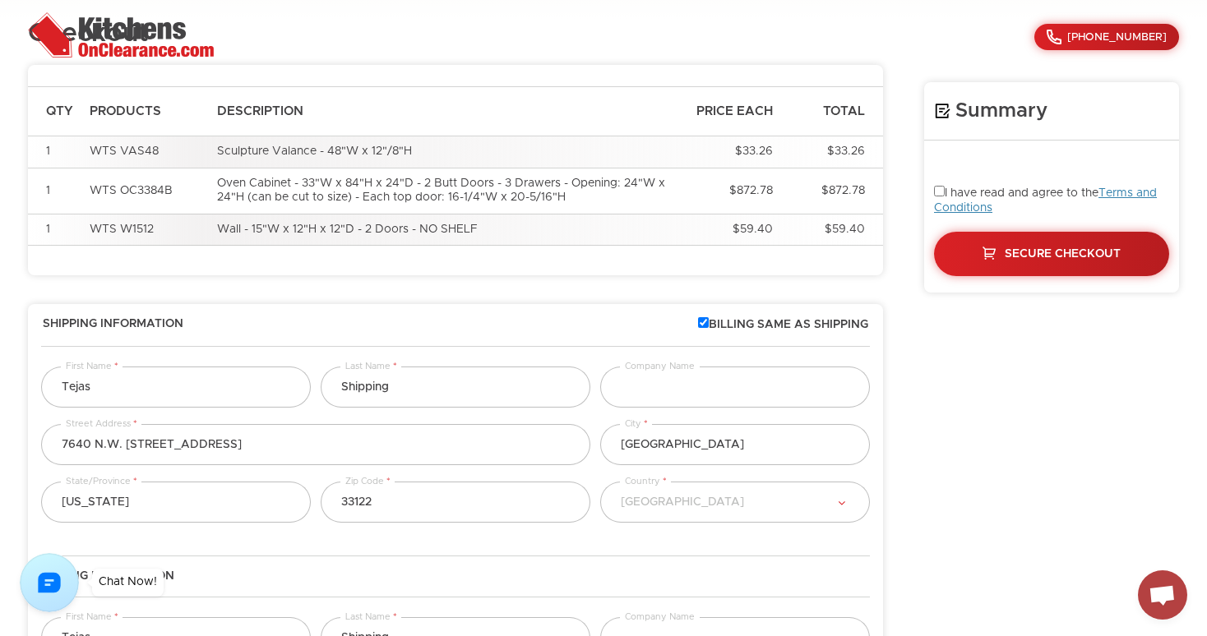
click at [701, 323] on input "checkbox" at bounding box center [703, 322] width 11 height 11
checkbox input "false"
select select "223"
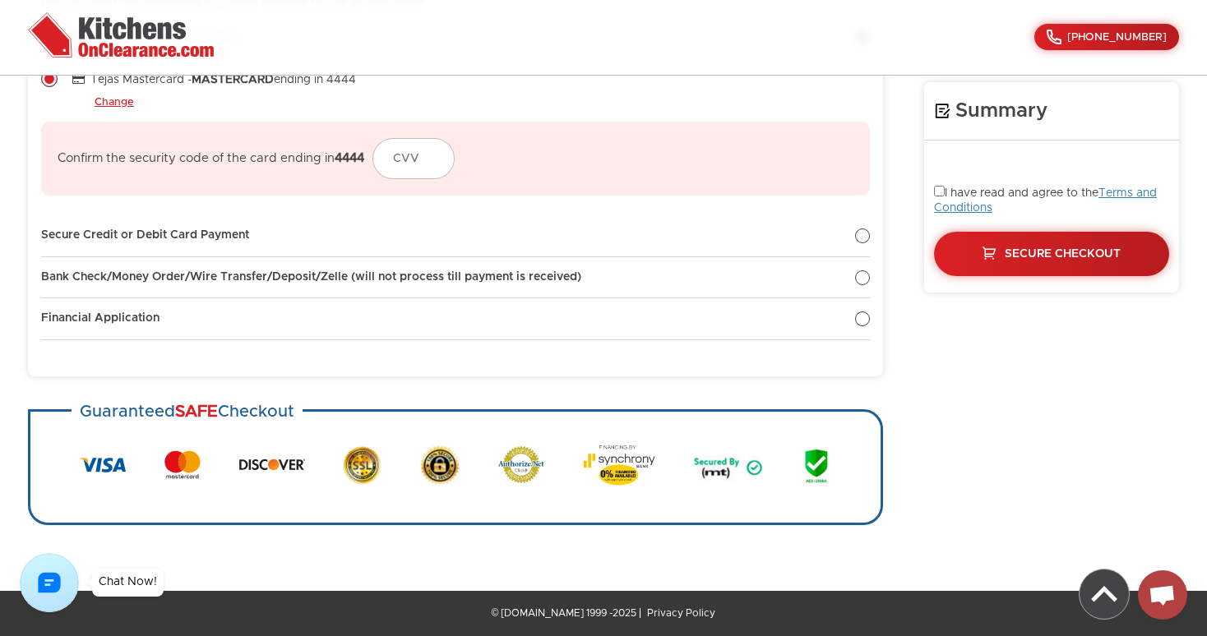
scroll to position [0, 0]
